Goal: Information Seeking & Learning: Find specific fact

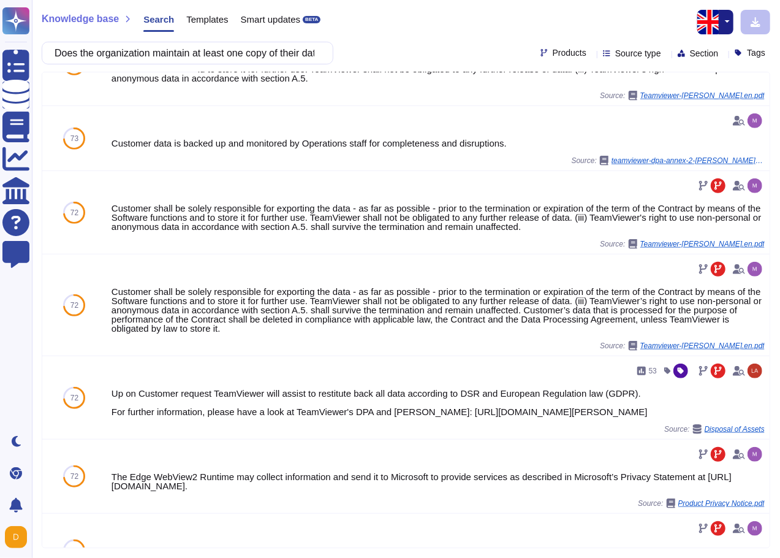
scroll to position [0, 385]
drag, startPoint x: 224, startPoint y: 56, endPoint x: 370, endPoint y: 53, distance: 146.6
click at [368, 52] on div "Does the organization maintain at least one copy of their data in a destination…" at bounding box center [406, 53] width 729 height 23
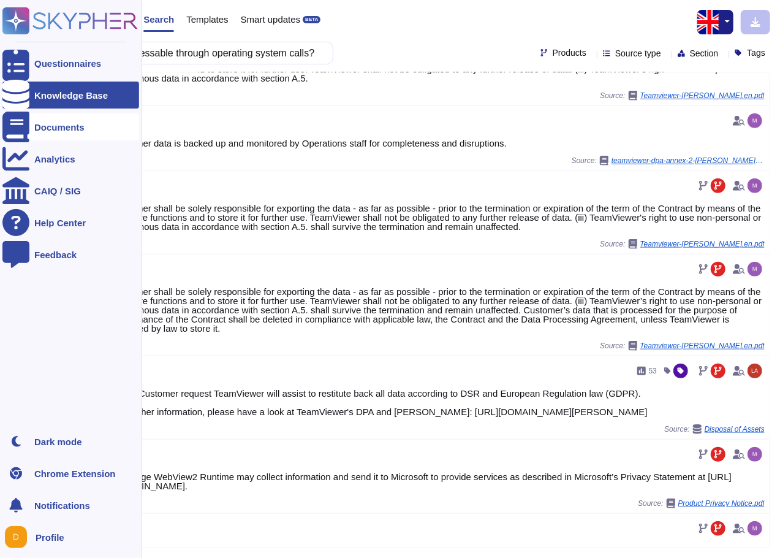
scroll to position [0, 0]
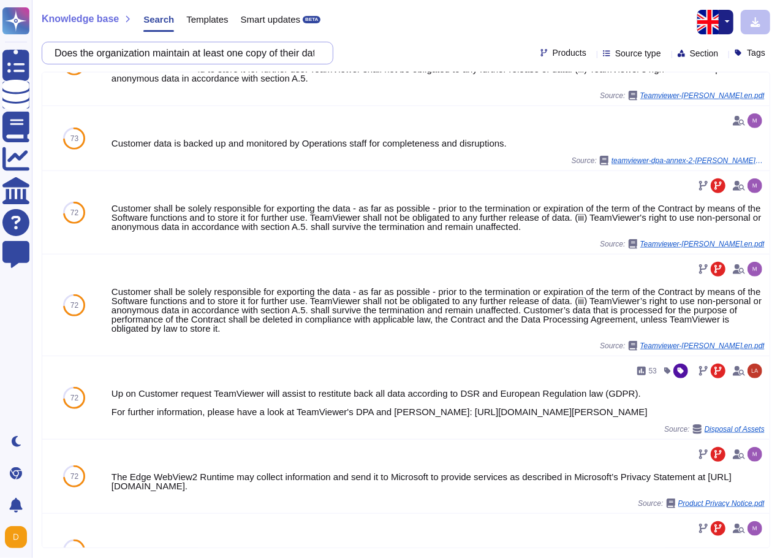
click at [285, 59] on input "Does the organization maintain at least one copy of their data in a destination…" at bounding box center [184, 52] width 272 height 21
paste input "block inbound communications over unnecessary TCP / UDP protocols at each of th…"
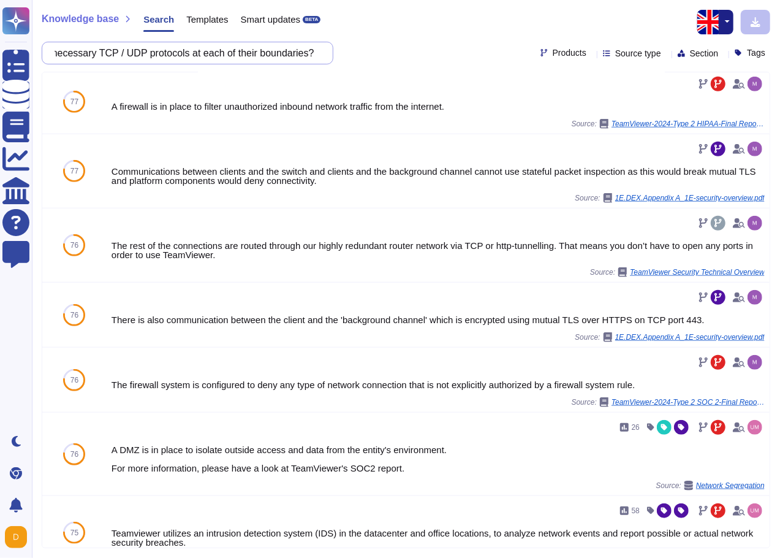
type input "Does the organization block inbound communications over unnecessary TCP / UDP p…"
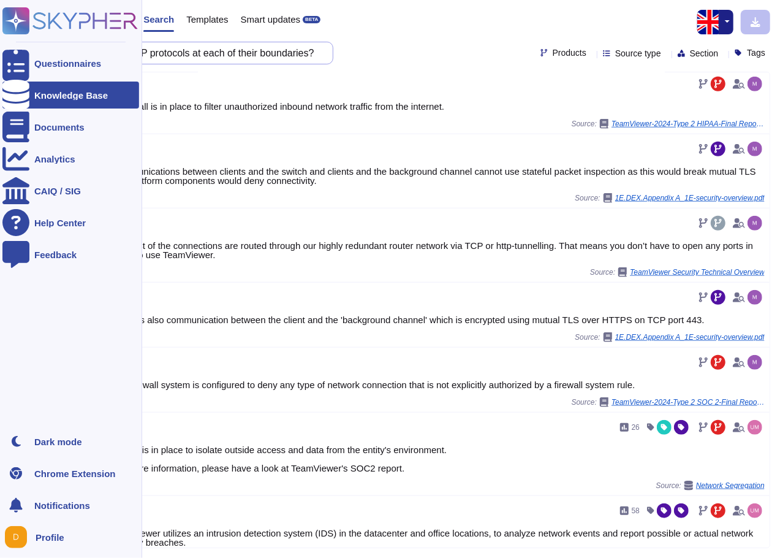
scroll to position [0, 0]
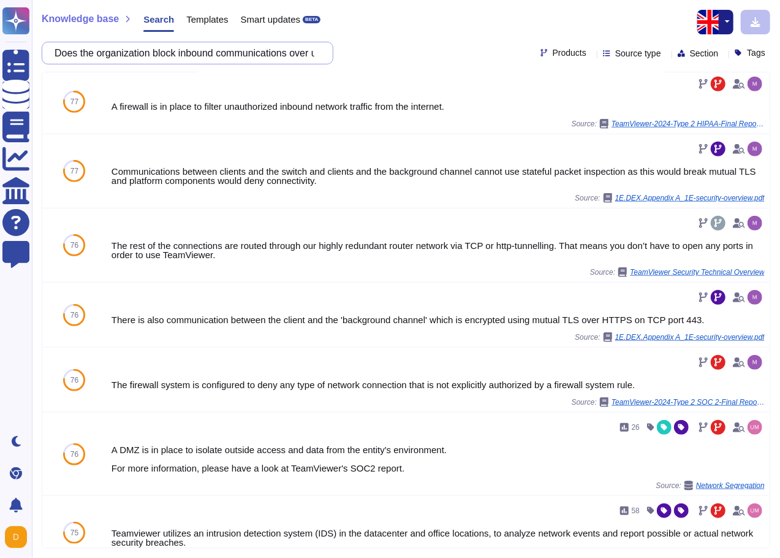
drag, startPoint x: 156, startPoint y: 59, endPoint x: -6, endPoint y: 45, distance: 161.8
click at [0, 45] on html "Questionnaires Knowledge Base Documents Analytics CAIQ / SIG Help Center Feedba…" at bounding box center [390, 279] width 780 height 558
click at [169, 59] on input "Does the organization block inbound communications over unnecessary TCP / UDP p…" at bounding box center [184, 52] width 272 height 21
drag, startPoint x: 169, startPoint y: 58, endPoint x: 390, endPoint y: 66, distance: 221.5
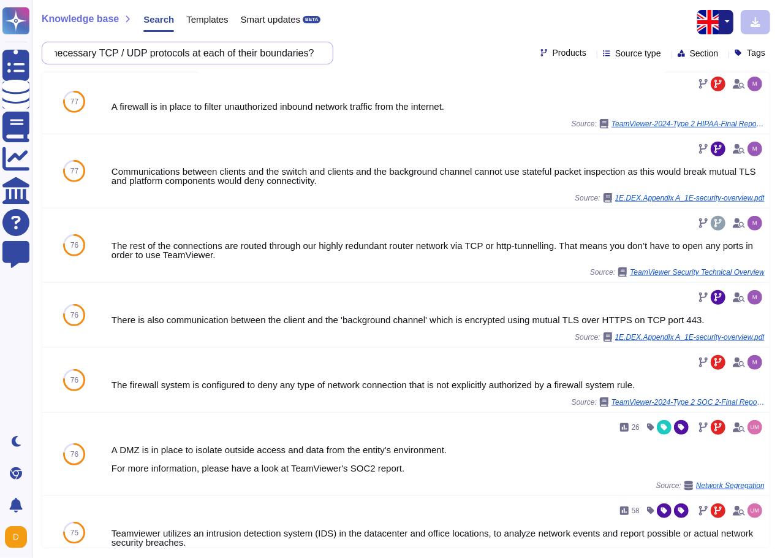
click at [390, 66] on div "Knowledge base Search Templates Smart updates BETA Does the organization block …" at bounding box center [406, 279] width 749 height 558
click at [372, 128] on div "A firewall is in place to filter unauthorized inbound network traffic from the …" at bounding box center [412, 101] width 618 height 64
click at [750, 96] on button at bounding box center [746, 101] width 20 height 15
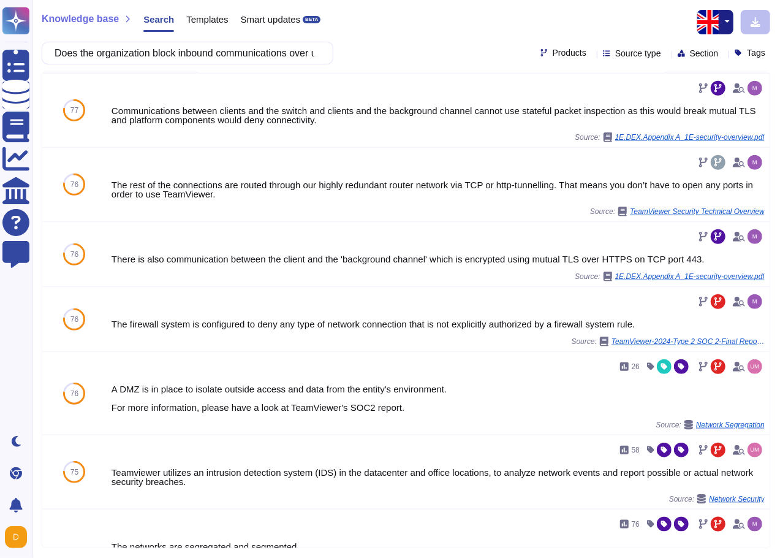
scroll to position [482, 0]
